Goal: Navigation & Orientation: Find specific page/section

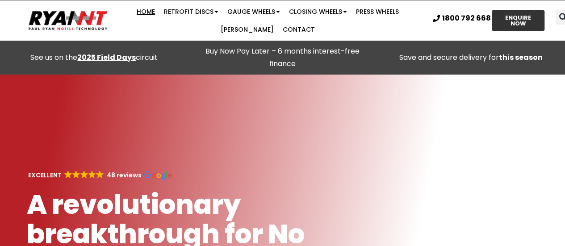
click at [394, 39] on header "Search Home Retrofit Discs Double Discs for Broadacre Double Discs for Small Se…" at bounding box center [282, 20] width 565 height 40
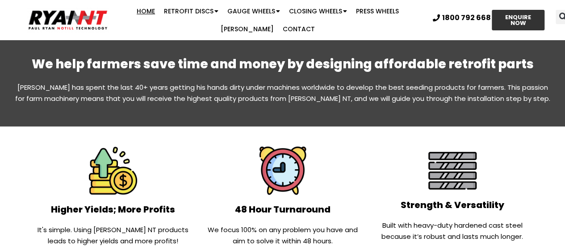
scroll to position [457, 0]
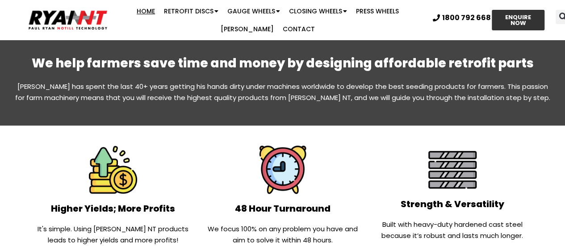
click at [22, 86] on p "Paul Ryan has spent the last 40+ years getting his hands dirty under machines w…" at bounding box center [283, 92] width 536 height 22
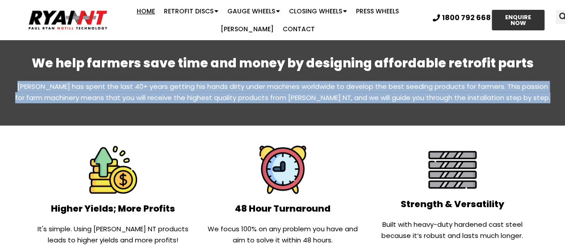
click at [22, 86] on p "Paul Ryan has spent the last 40+ years getting his hands dirty under machines w…" at bounding box center [283, 92] width 536 height 22
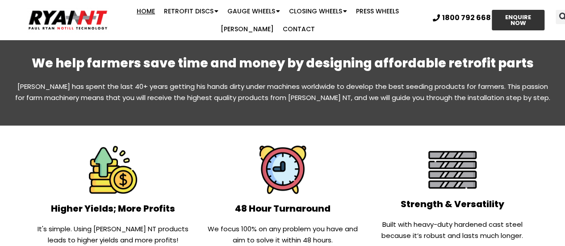
click at [28, 82] on p "Paul Ryan has spent the last 40+ years getting his hands dirty under machines w…" at bounding box center [283, 92] width 536 height 22
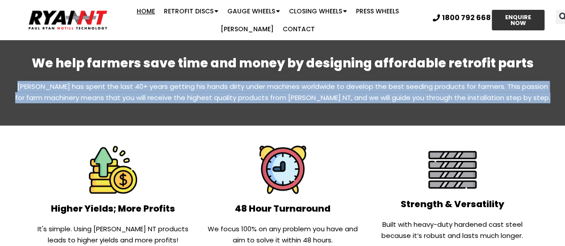
click at [28, 82] on p "Paul Ryan has spent the last 40+ years getting his hands dirty under machines w…" at bounding box center [283, 92] width 536 height 22
click at [26, 79] on div "We help farmers save time and money by designing affordable retrofit parts Paul…" at bounding box center [283, 83] width 536 height 56
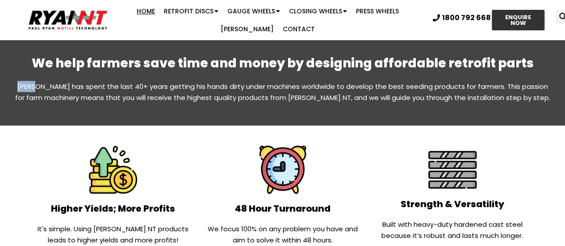
click at [26, 79] on div "We help farmers save time and money by designing affordable retrofit parts Paul…" at bounding box center [283, 83] width 536 height 56
click at [27, 82] on p "Paul Ryan has spent the last 40+ years getting his hands dirty under machines w…" at bounding box center [283, 92] width 536 height 22
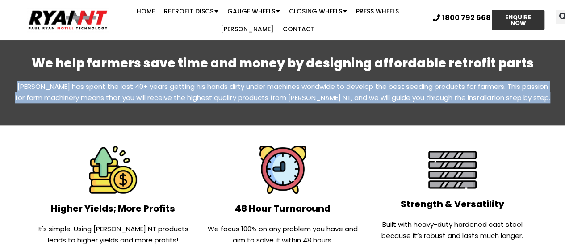
click at [27, 82] on p "Paul Ryan has spent the last 40+ years getting his hands dirty under machines w…" at bounding box center [283, 92] width 536 height 22
click at [29, 84] on p "Paul Ryan has spent the last 40+ years getting his hands dirty under machines w…" at bounding box center [283, 92] width 536 height 22
